Goal: Transaction & Acquisition: Purchase product/service

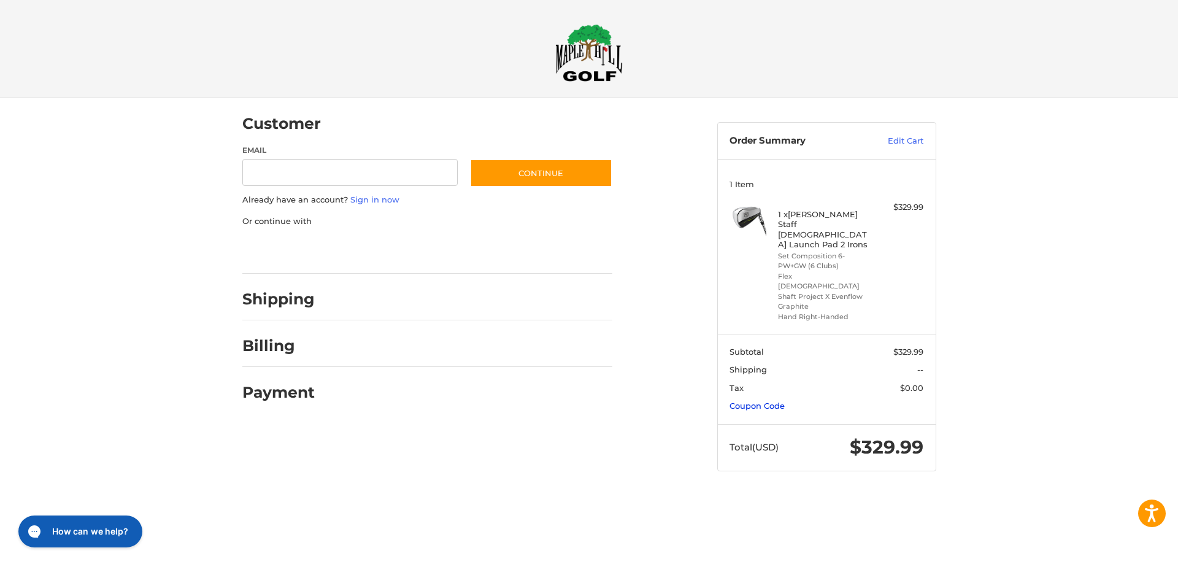
click at [769, 401] on link "Coupon Code" at bounding box center [756, 406] width 55 height 10
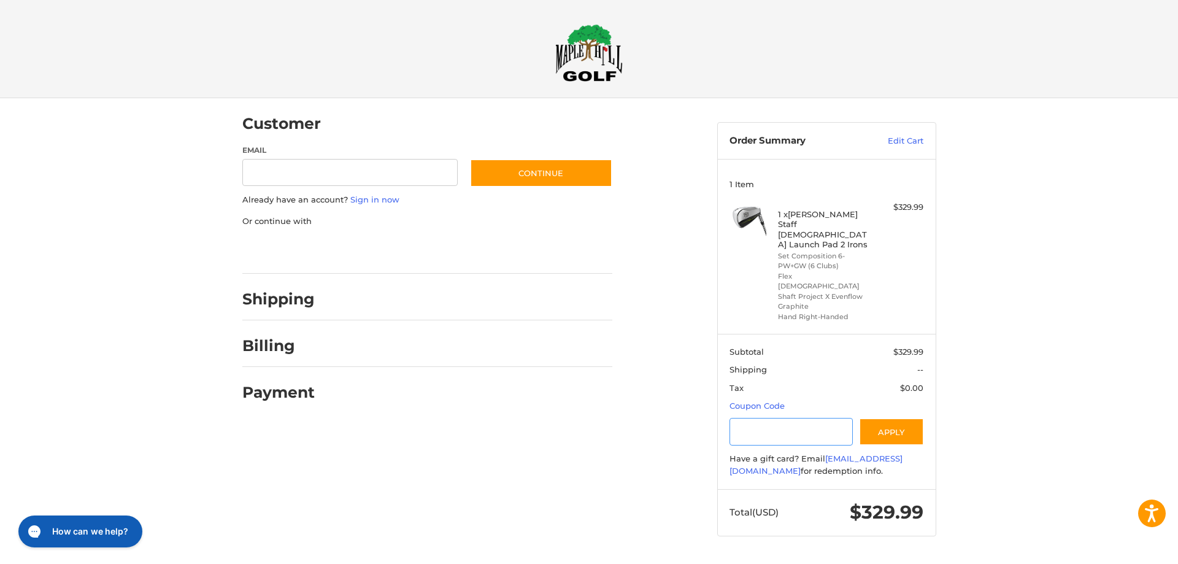
click at [777, 418] on input "Gift Certificate or Coupon Code" at bounding box center [790, 432] width 123 height 28
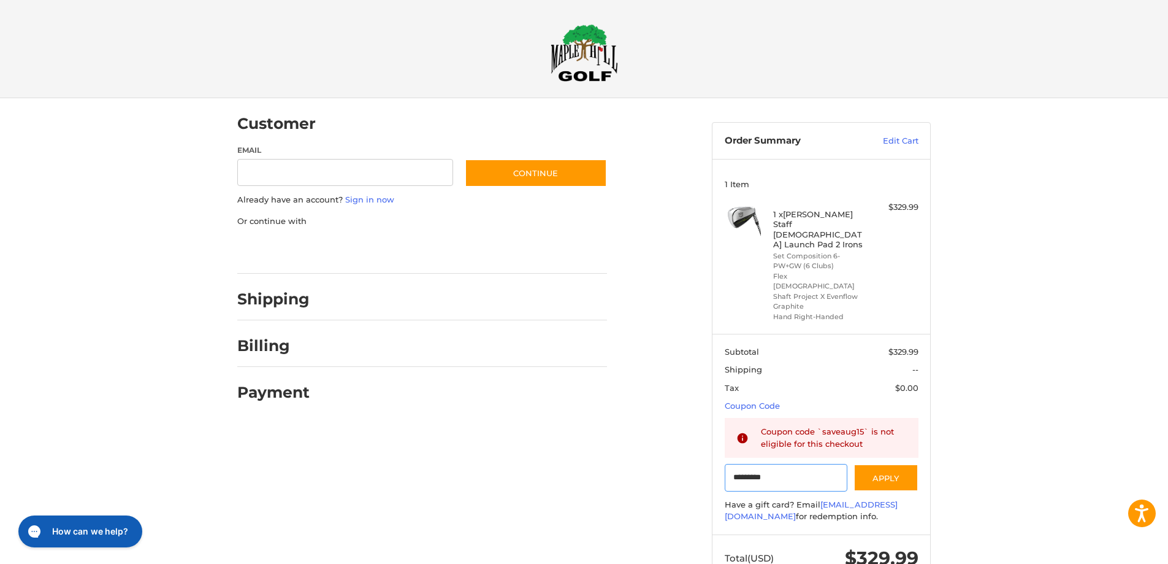
click at [750, 464] on input "*********" at bounding box center [786, 478] width 123 height 28
type input "********"
